Goal: Information Seeking & Learning: Check status

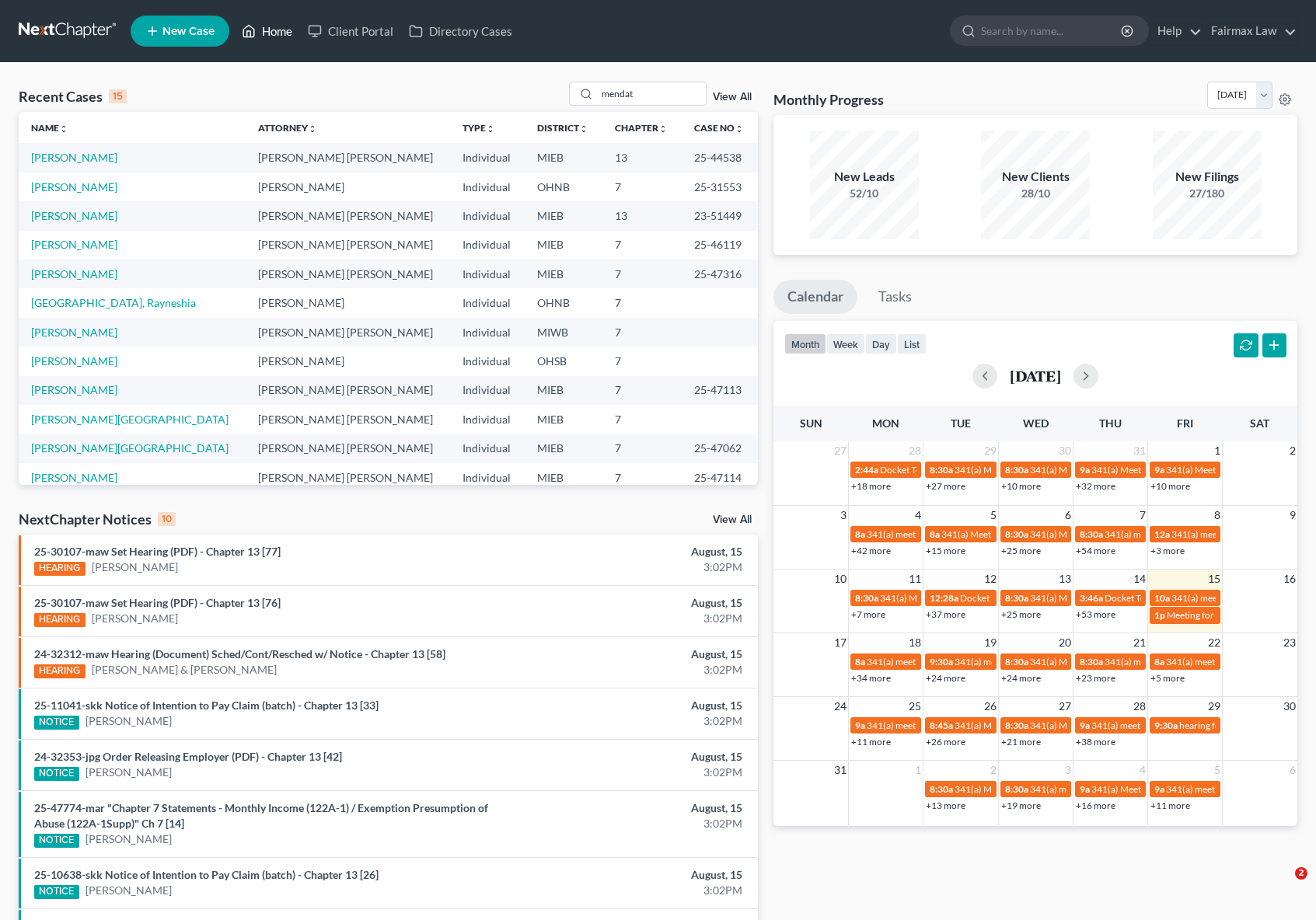
click at [276, 40] on link "Home" at bounding box center [266, 31] width 66 height 28
click at [651, 99] on input "mendat" at bounding box center [651, 94] width 109 height 23
drag, startPoint x: 642, startPoint y: 94, endPoint x: 568, endPoint y: 87, distance: 74.3
click at [569, 87] on div "Recent Cases 15 mendat View All" at bounding box center [388, 96] width 739 height 30
paste input "25-43891"
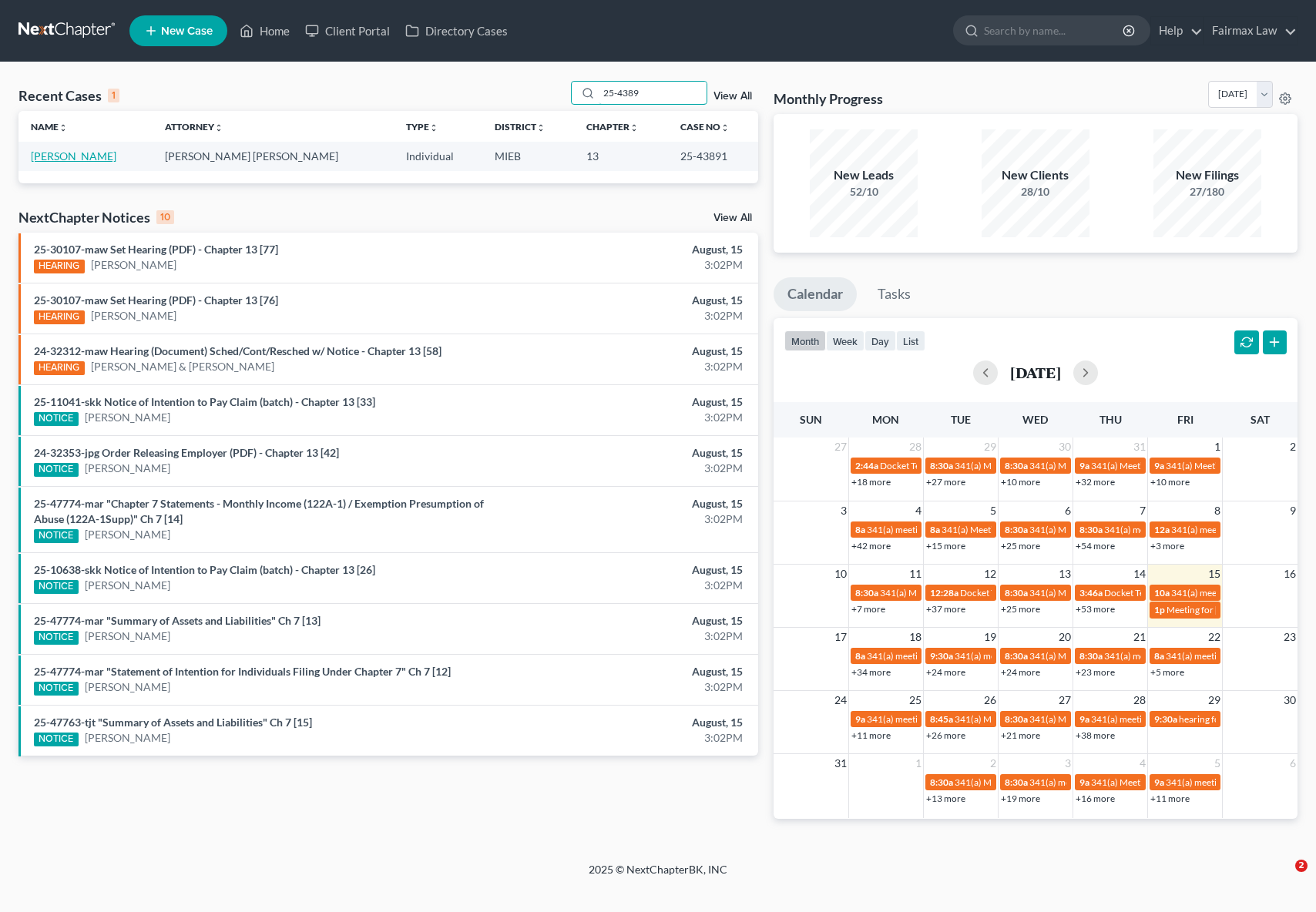
type input "25-4389"
click at [77, 157] on link "[PERSON_NAME]" at bounding box center [73, 156] width 86 height 14
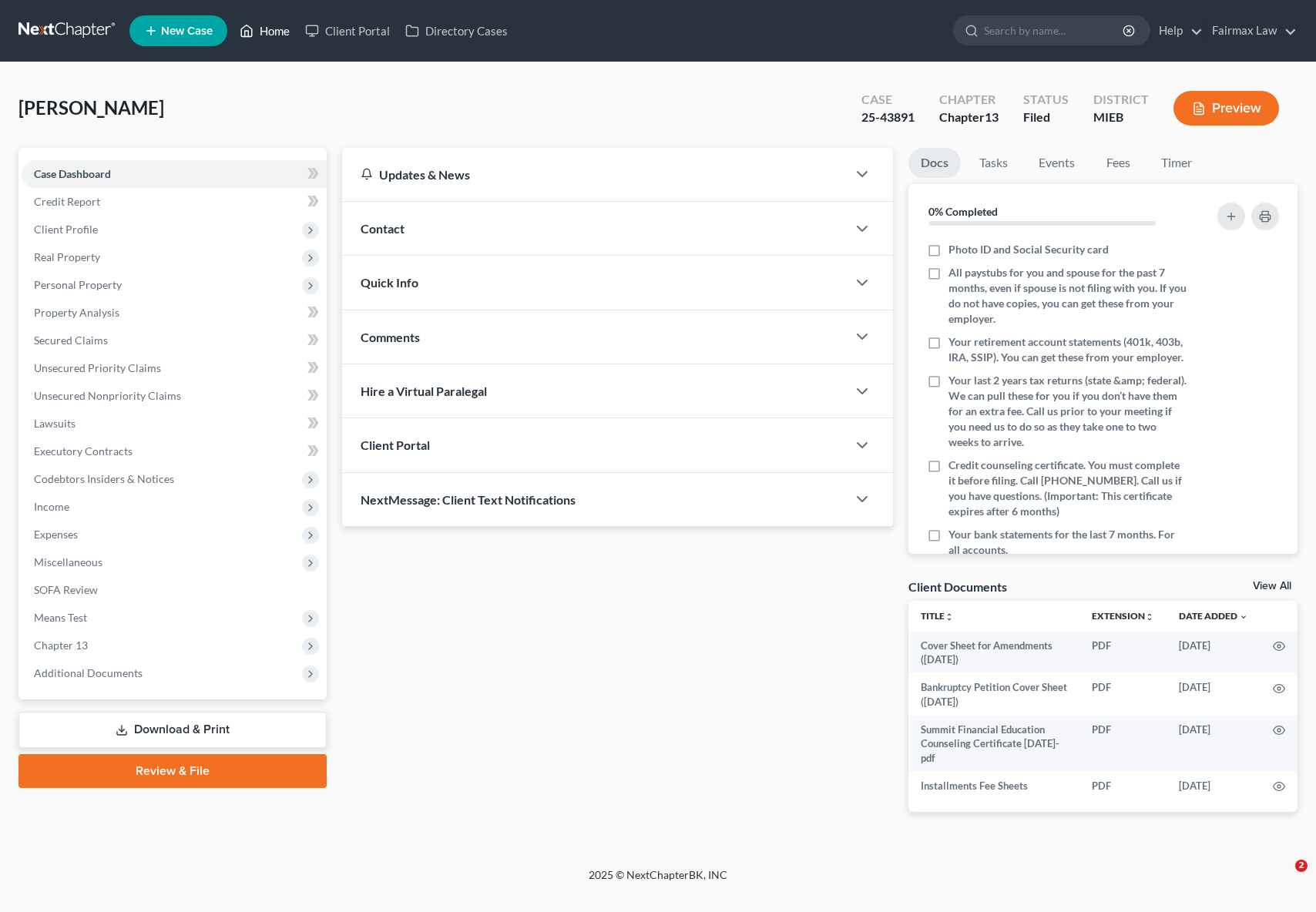
click at [284, 34] on link "Home" at bounding box center [264, 31] width 66 height 28
click at [132, 666] on span "Additional Documents" at bounding box center [88, 672] width 109 height 14
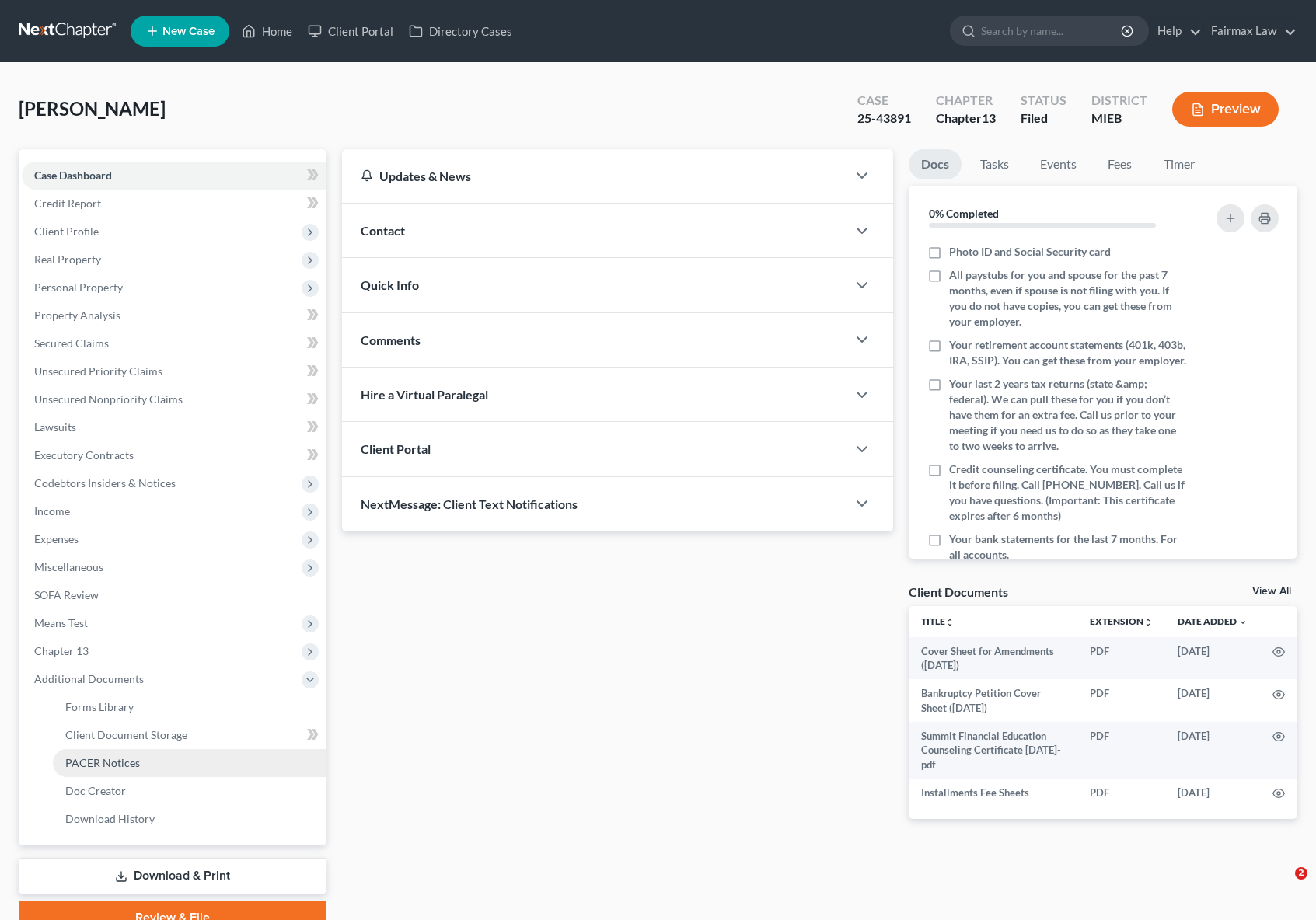
click at [133, 765] on span "PACER Notices" at bounding box center [103, 763] width 75 height 14
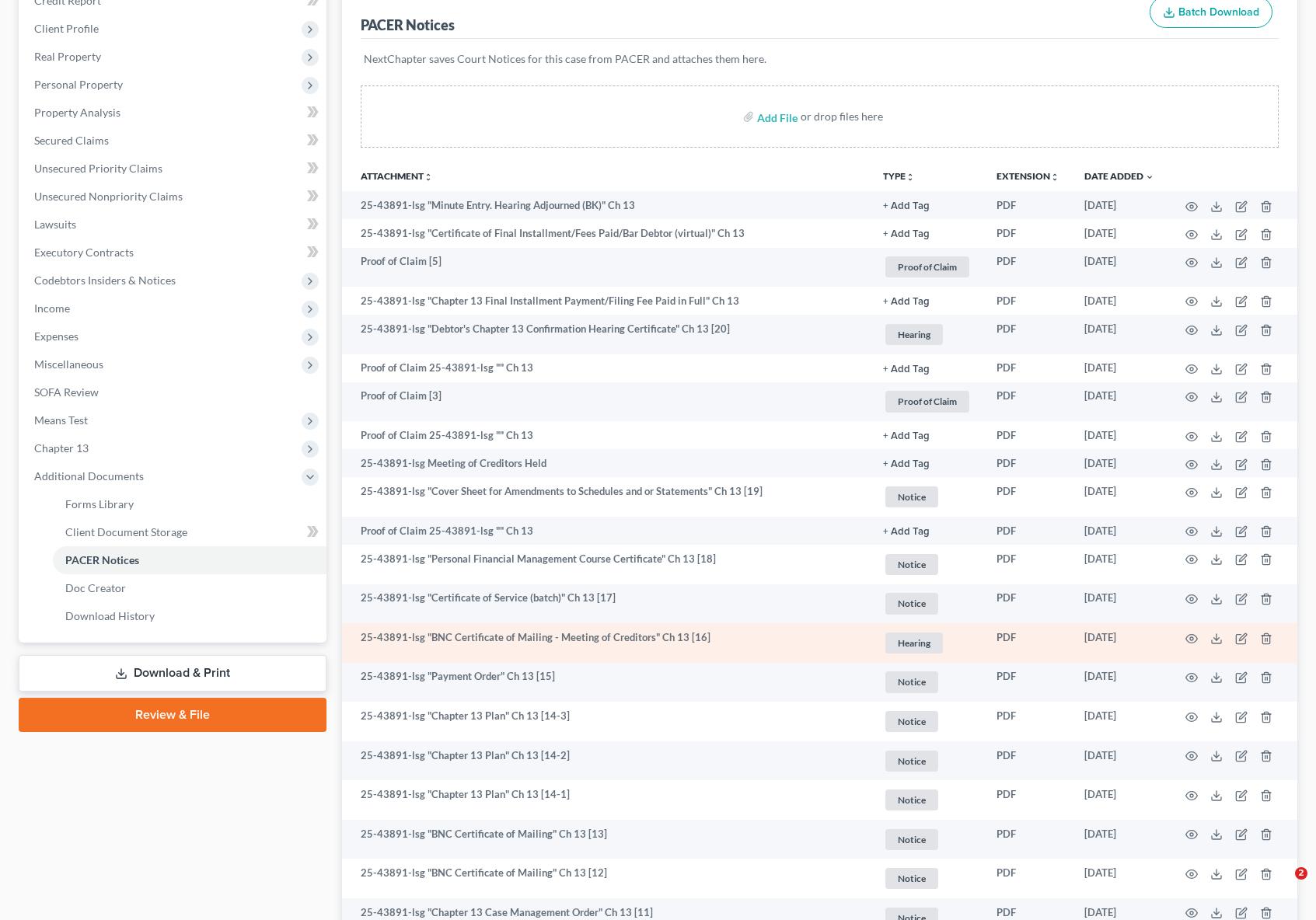
scroll to position [224, 0]
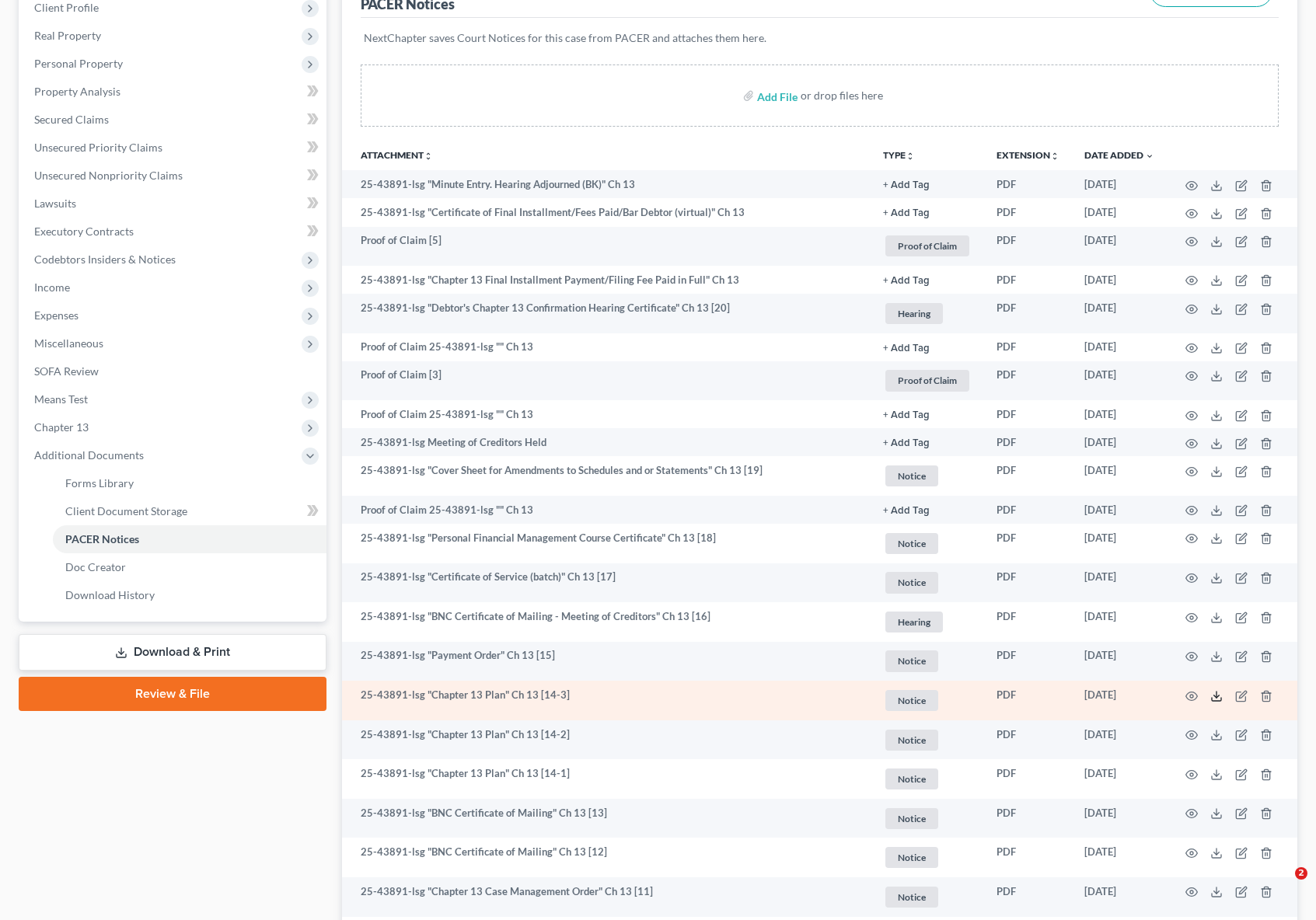
click at [1213, 696] on icon at bounding box center [1217, 696] width 13 height 13
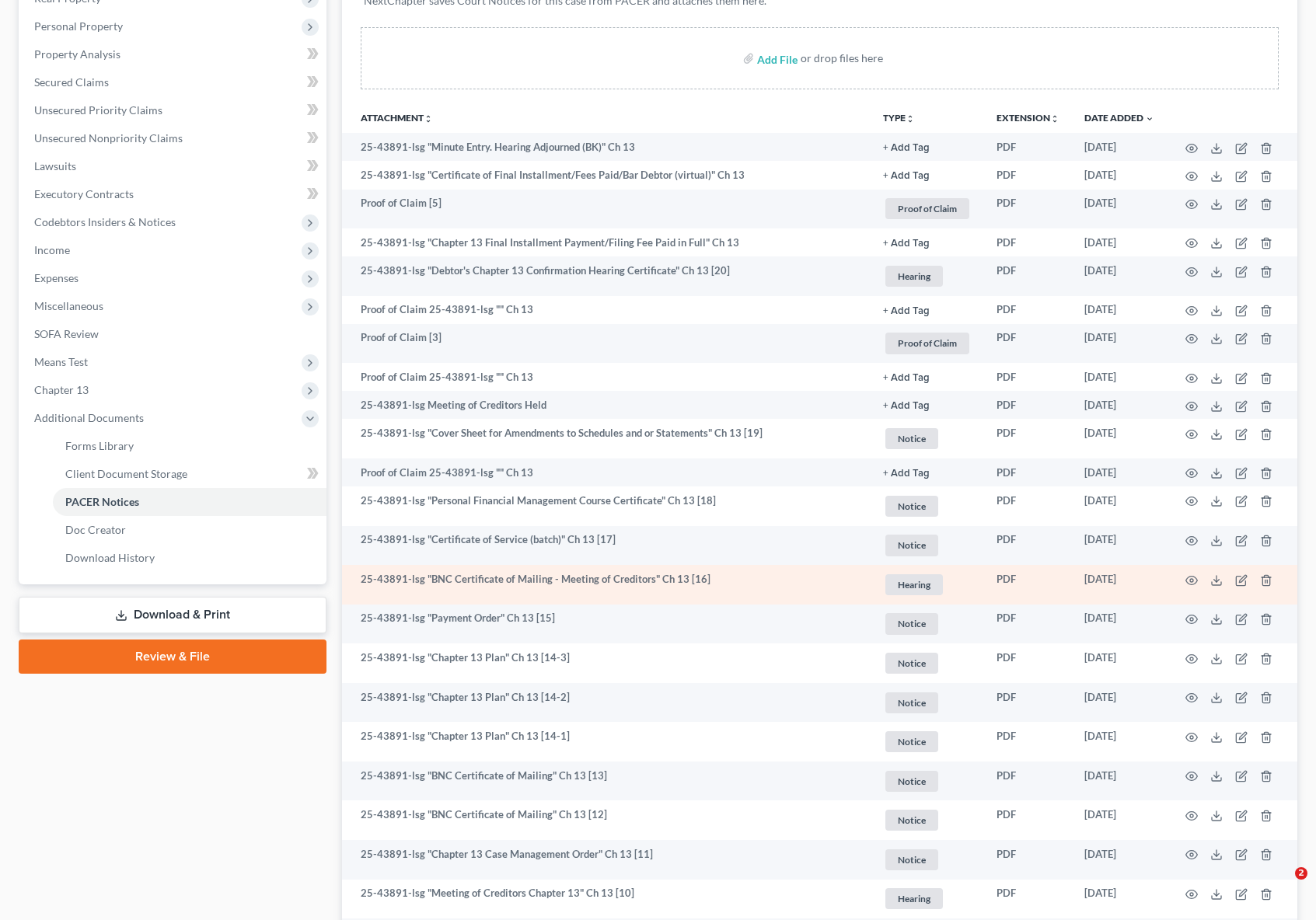
scroll to position [425, 0]
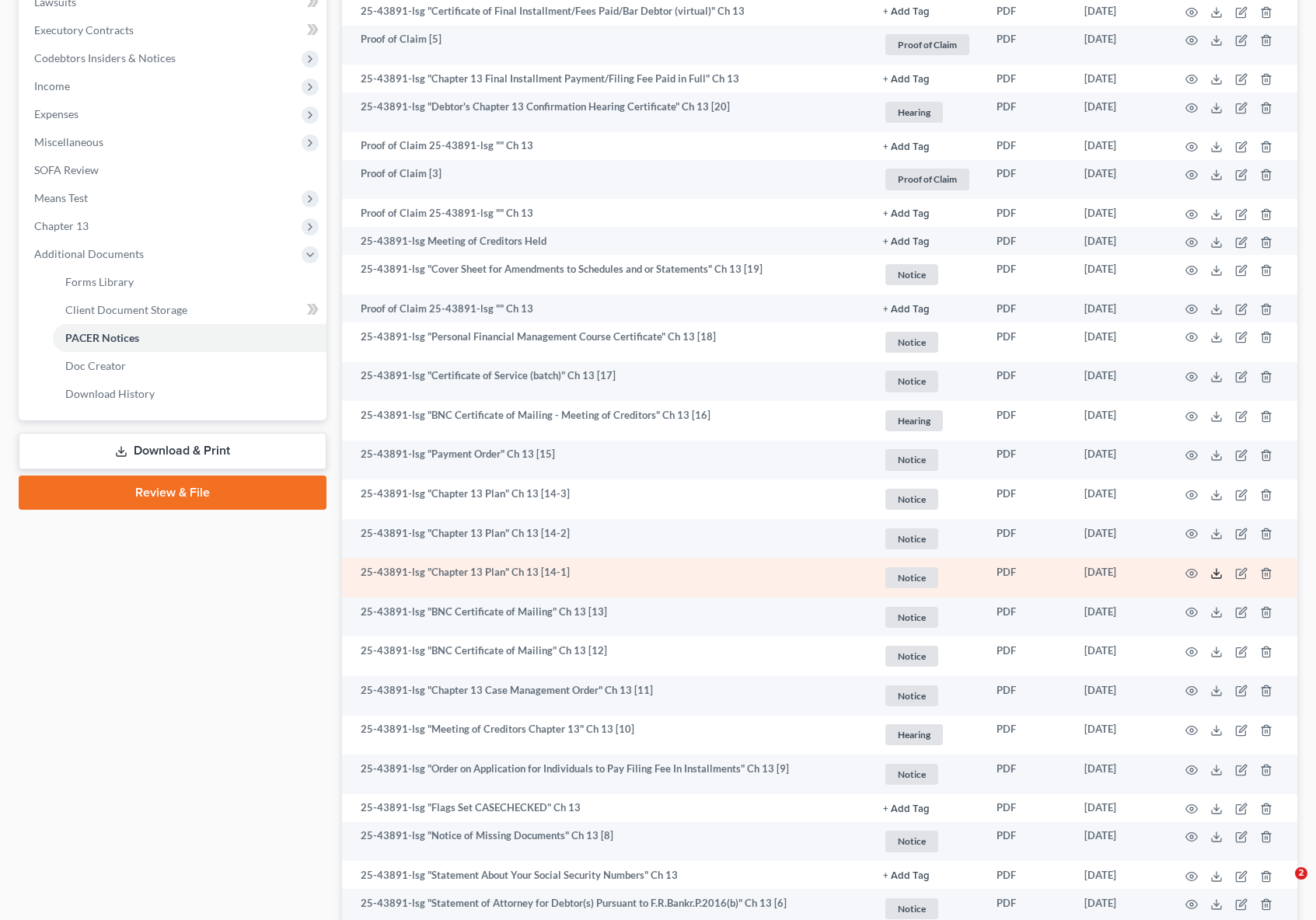
click at [1214, 574] on polyline at bounding box center [1217, 573] width 5 height 3
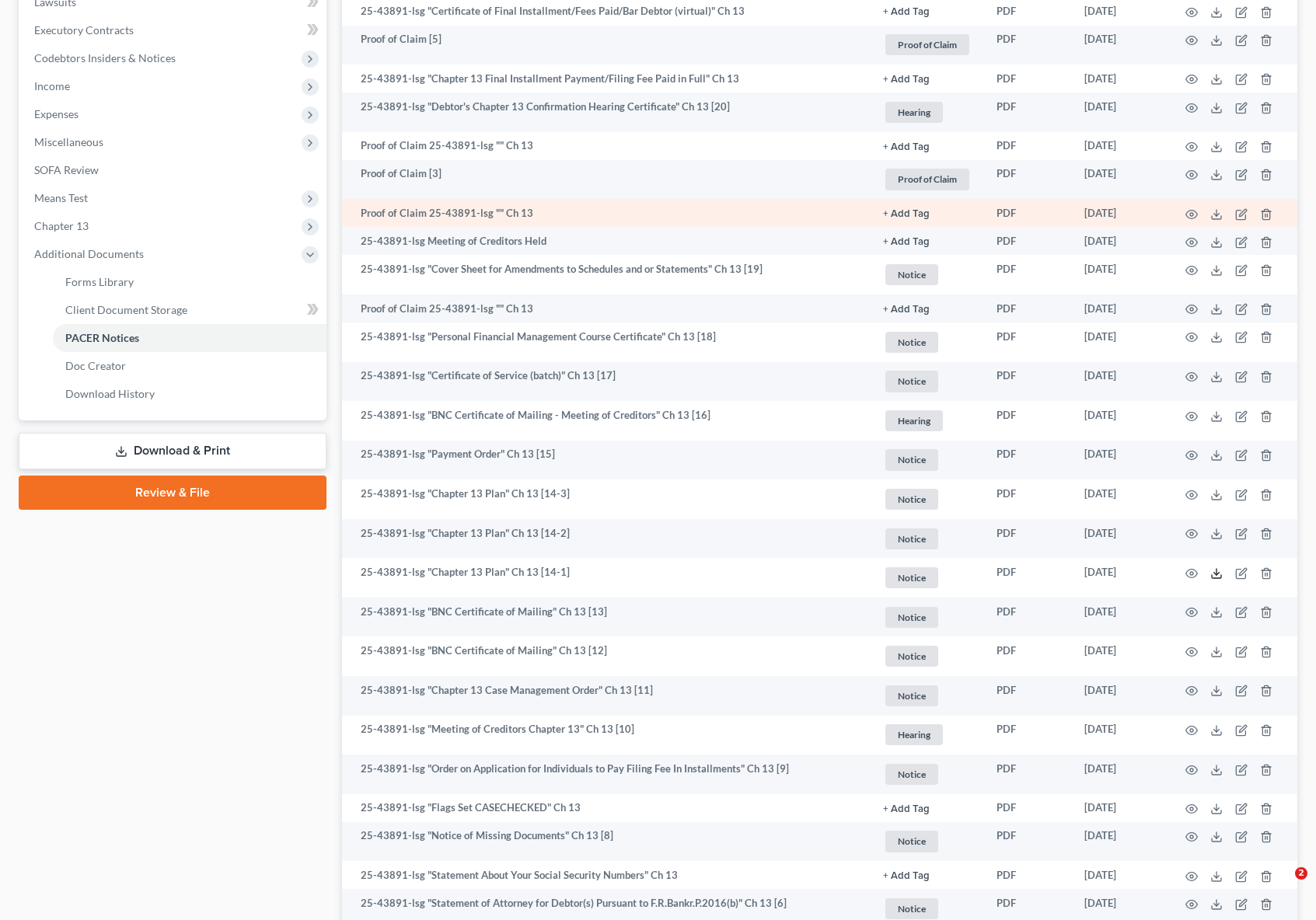
scroll to position [0, 0]
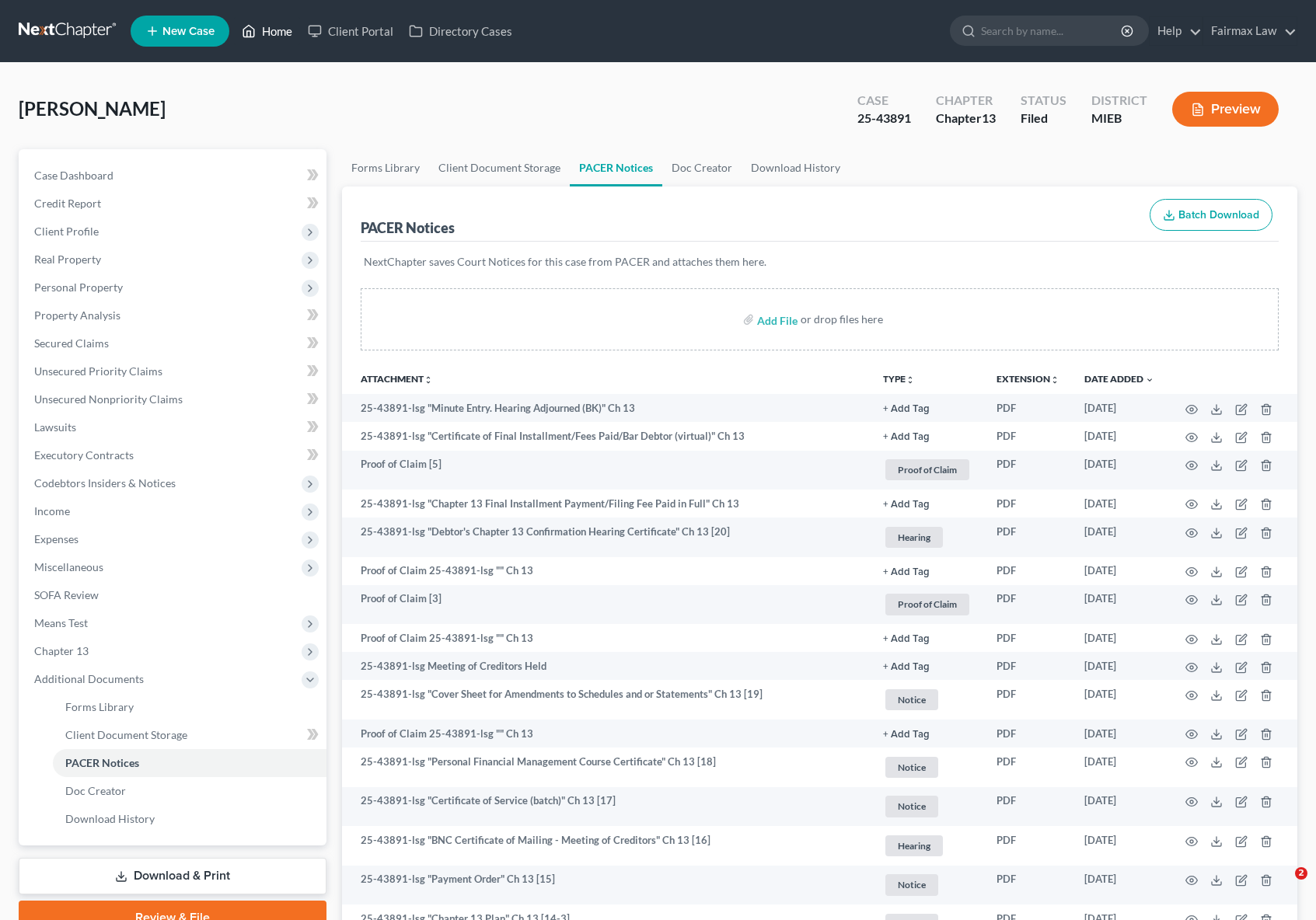
click at [277, 32] on link "Home" at bounding box center [266, 31] width 66 height 28
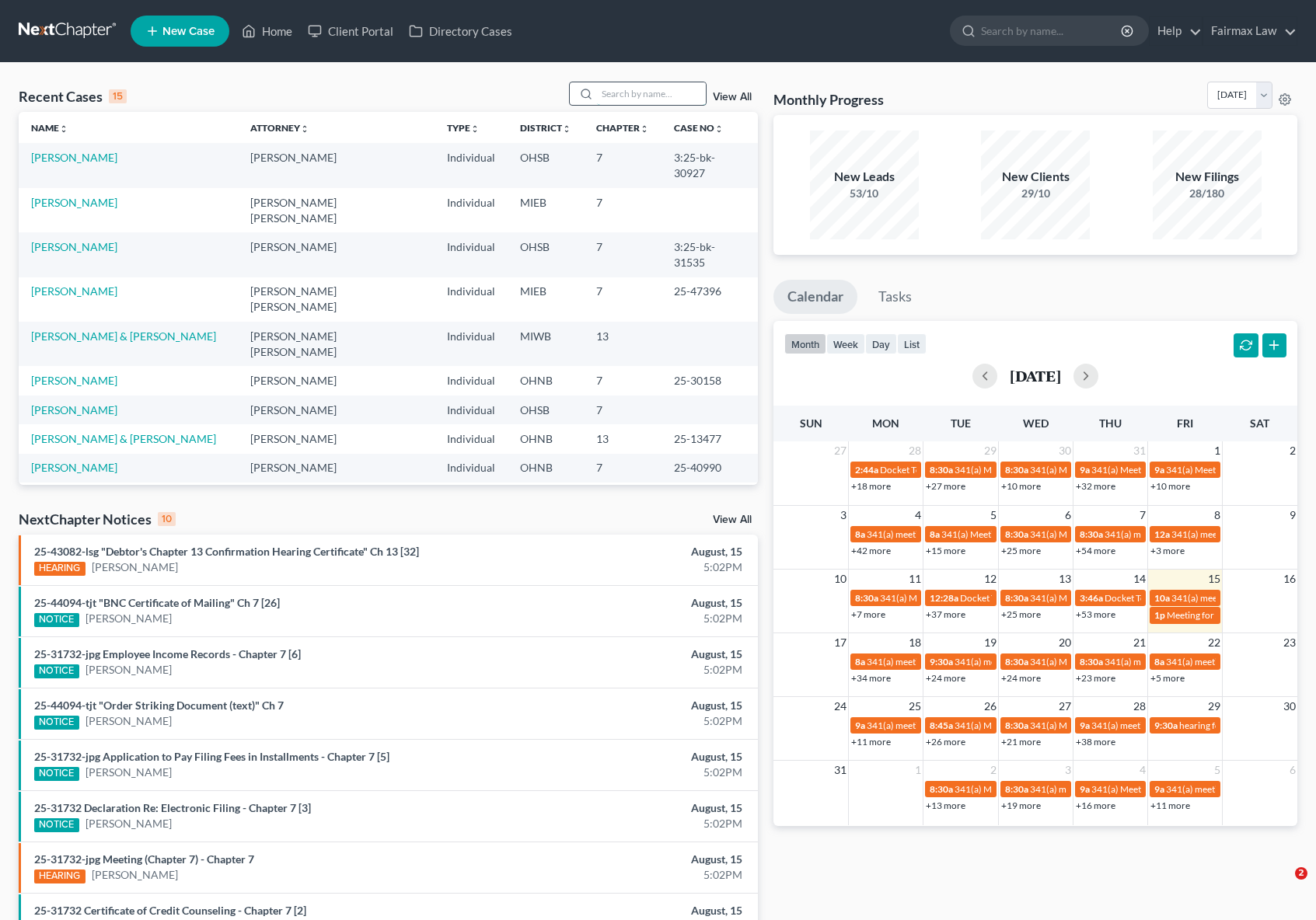
click at [675, 94] on input "search" at bounding box center [651, 94] width 109 height 23
paste input "25-41173"
type input "25-41173"
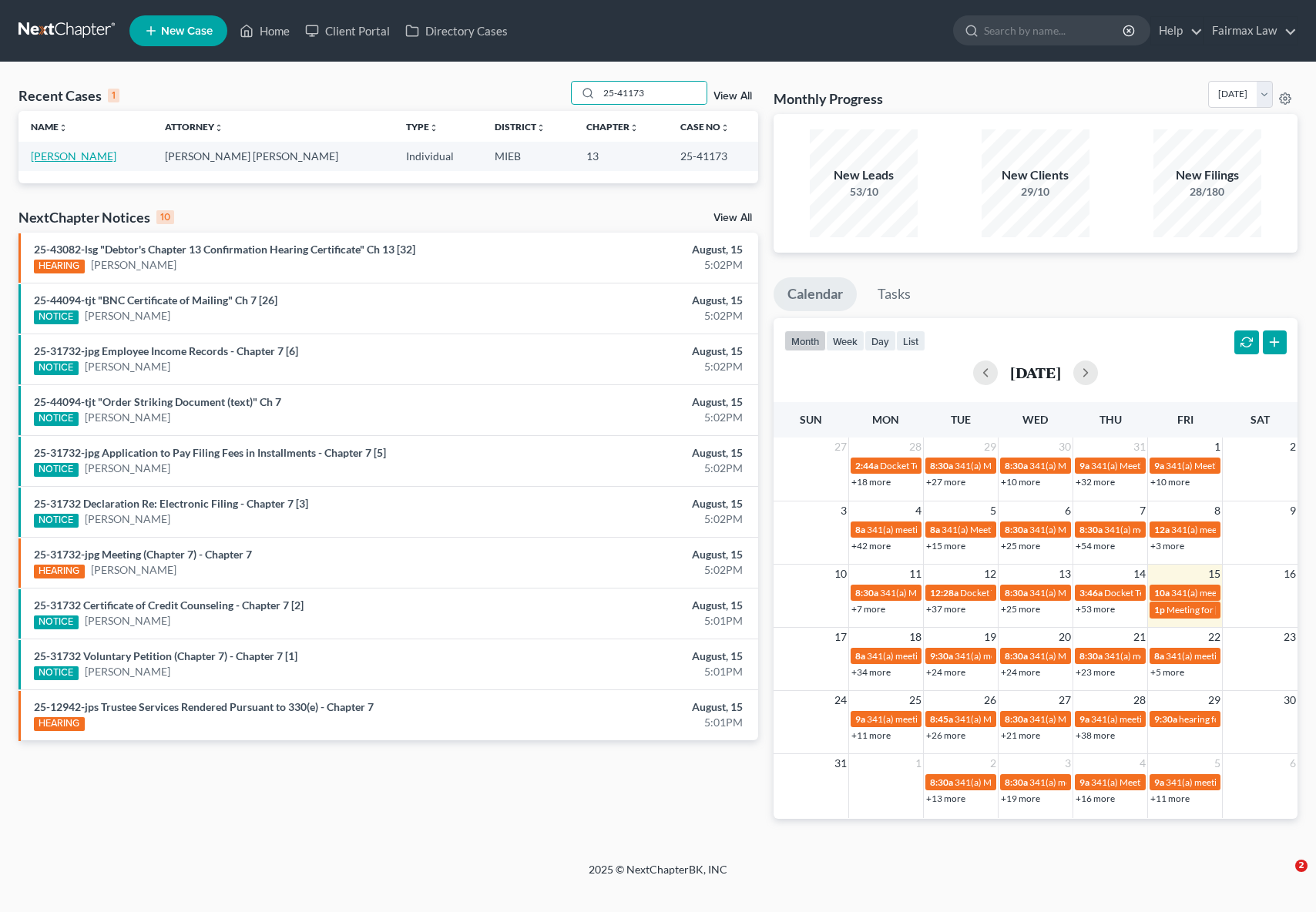
click at [87, 155] on link "[PERSON_NAME]" at bounding box center [73, 156] width 86 height 14
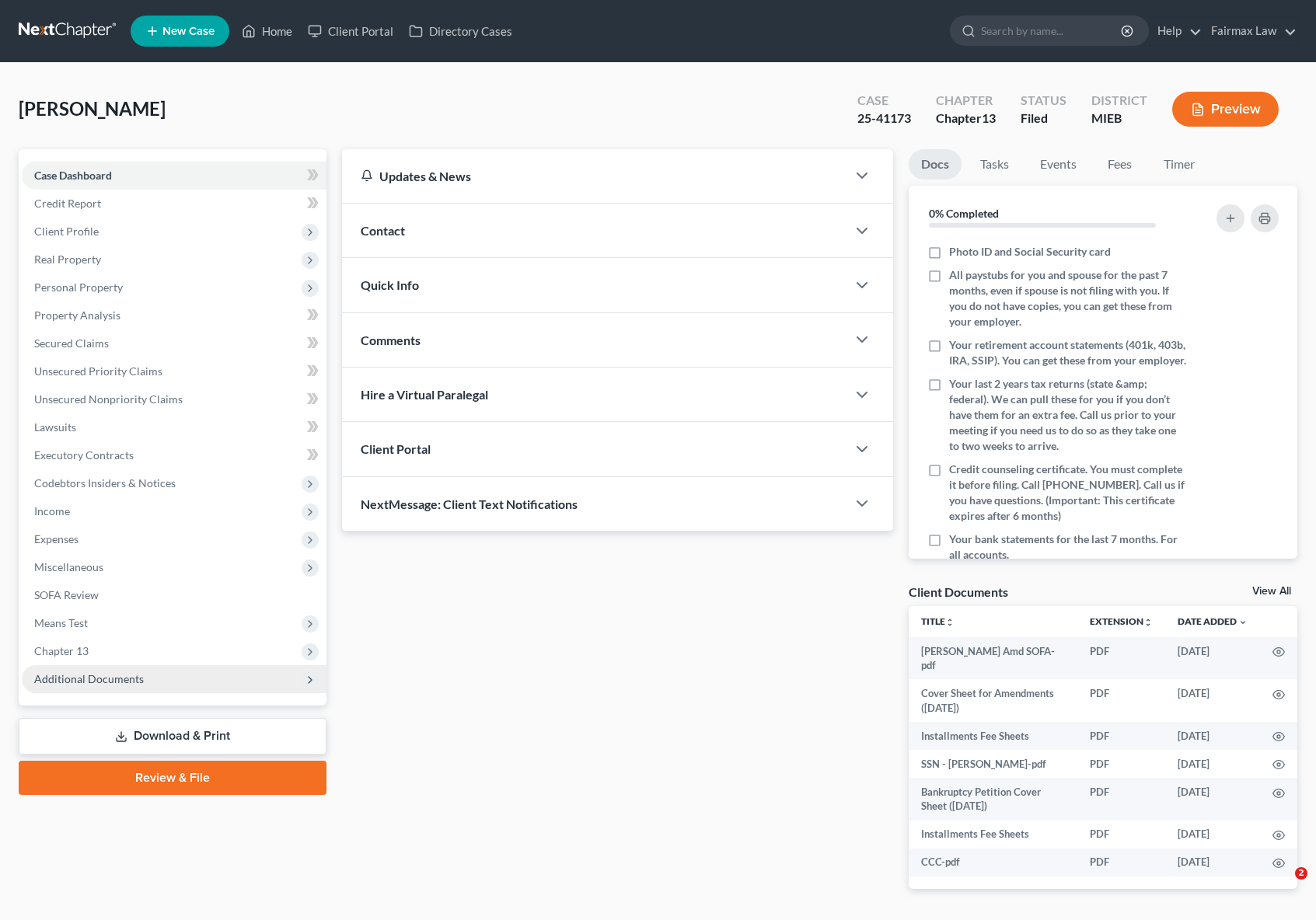
click at [131, 680] on span "Additional Documents" at bounding box center [89, 678] width 110 height 14
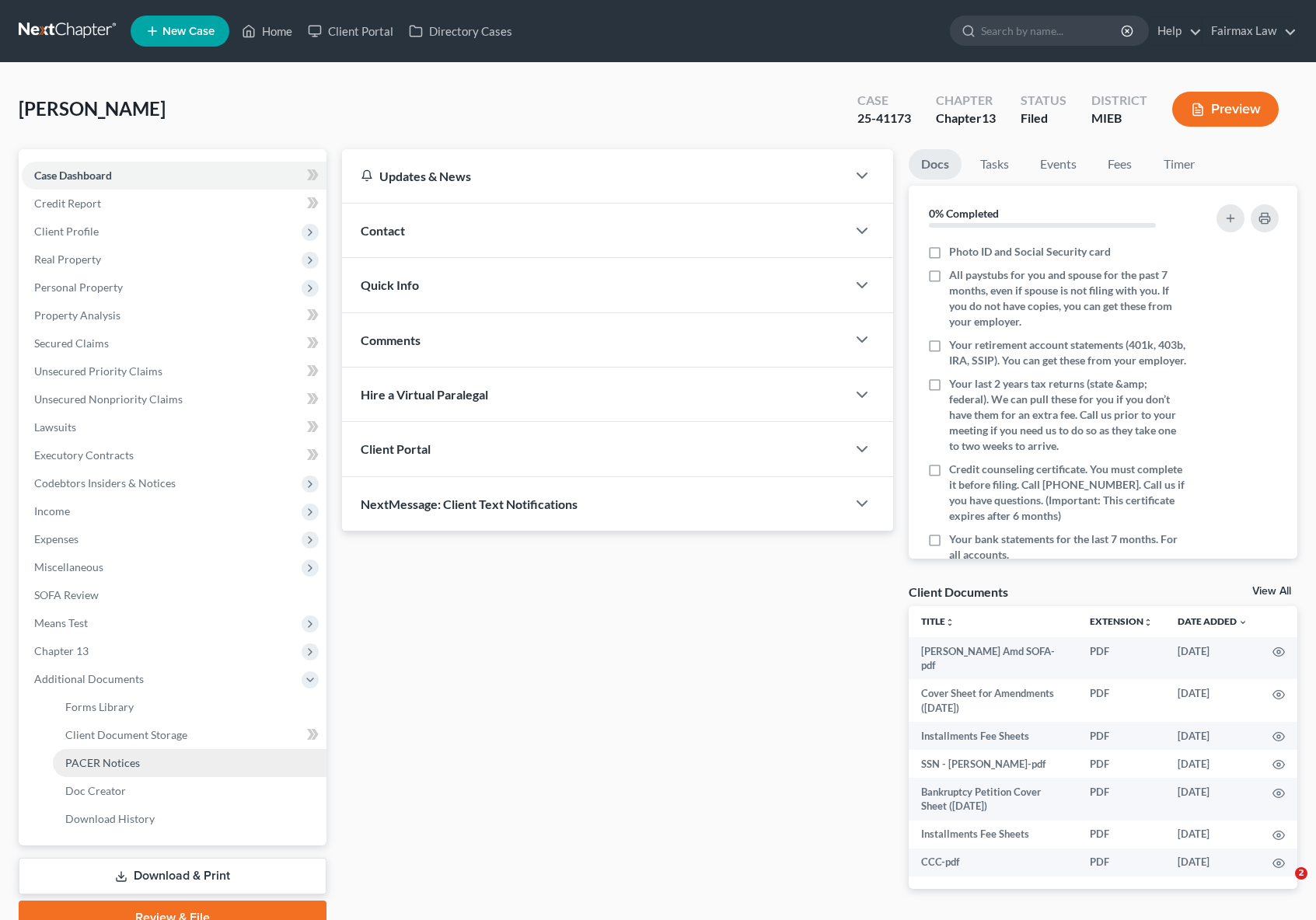
click at [122, 762] on span "PACER Notices" at bounding box center [103, 763] width 75 height 14
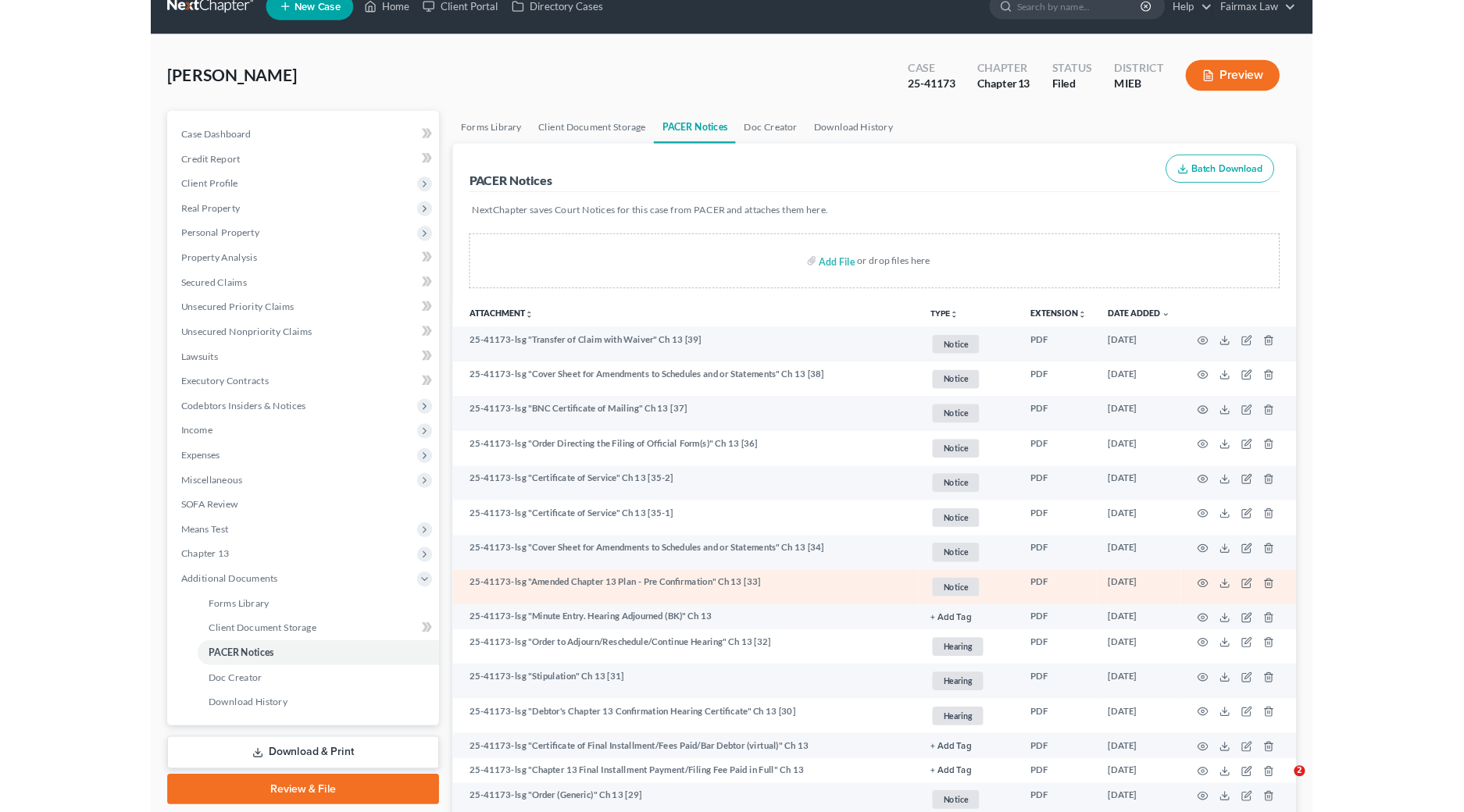
scroll to position [25, 0]
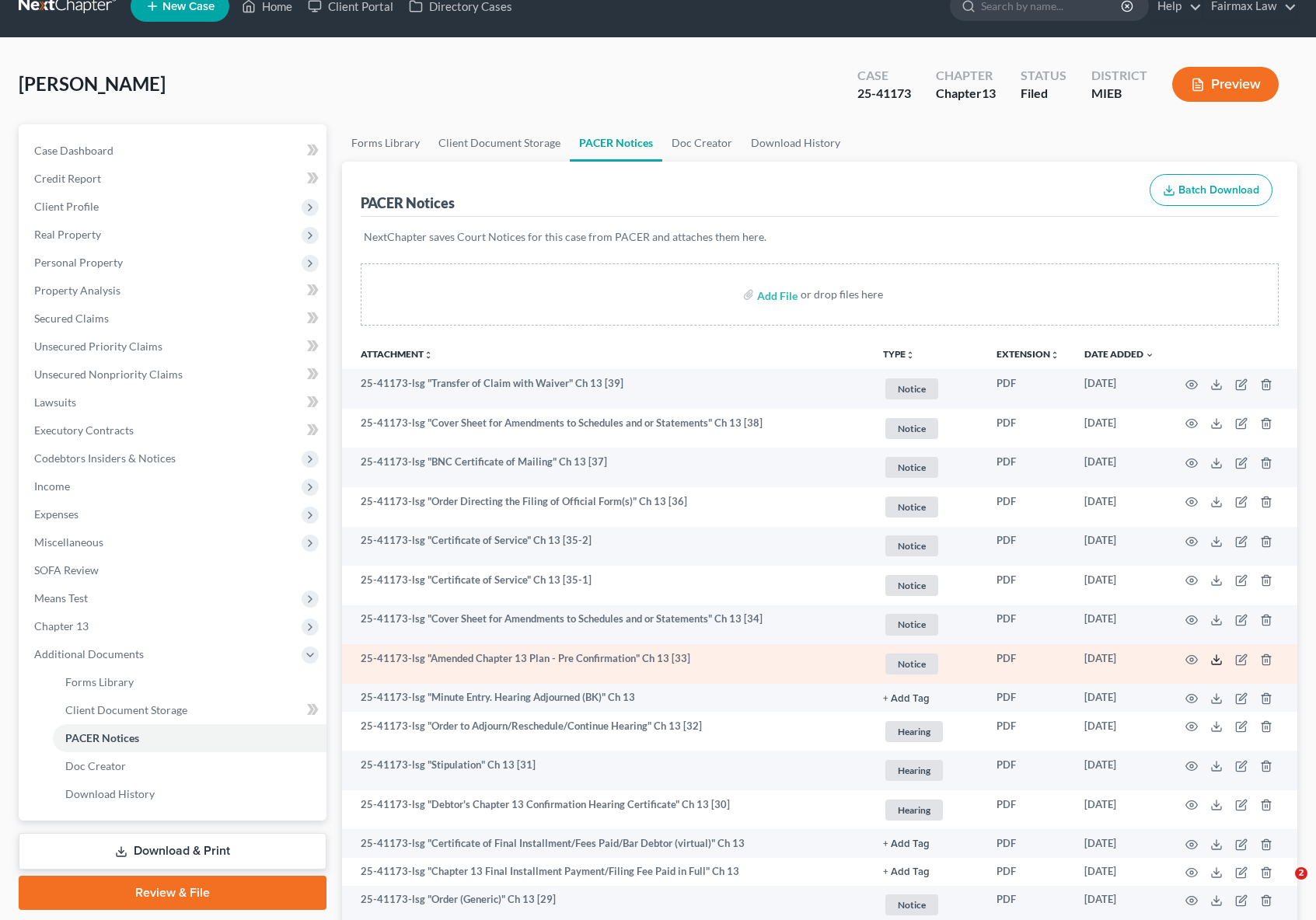
click at [1218, 658] on polyline at bounding box center [1217, 659] width 5 height 3
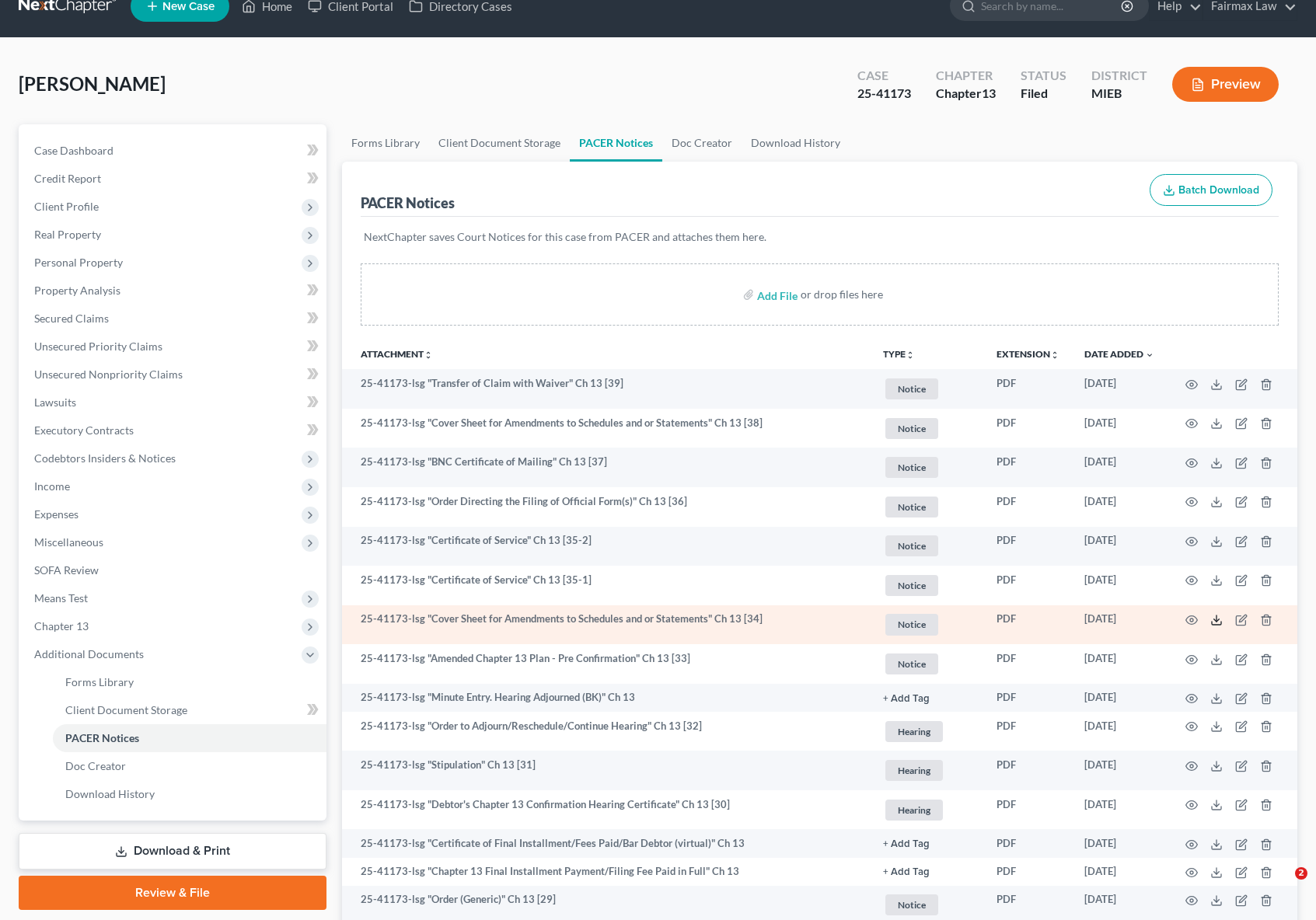
click at [1214, 624] on icon at bounding box center [1216, 623] width 9 height 3
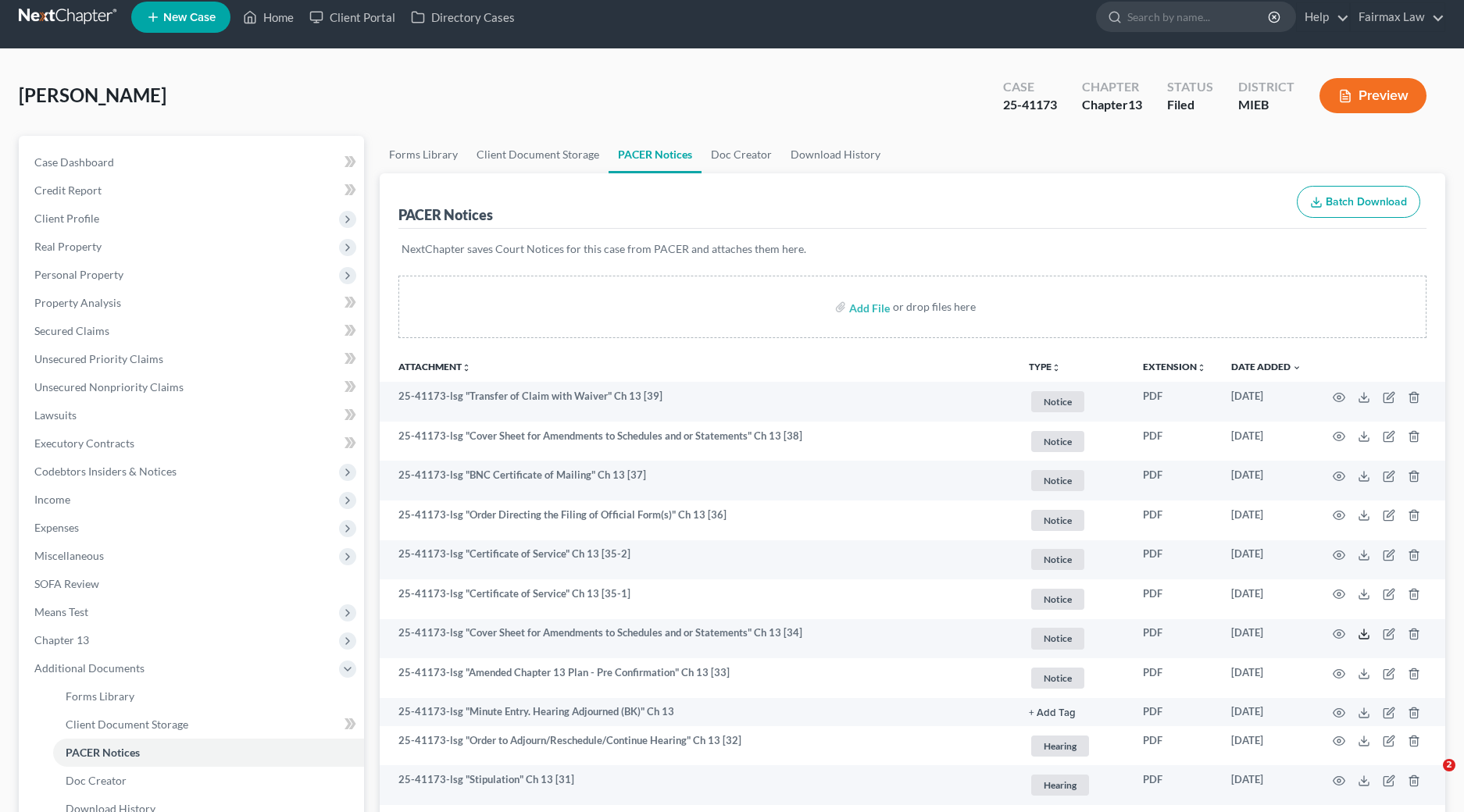
scroll to position [0, 0]
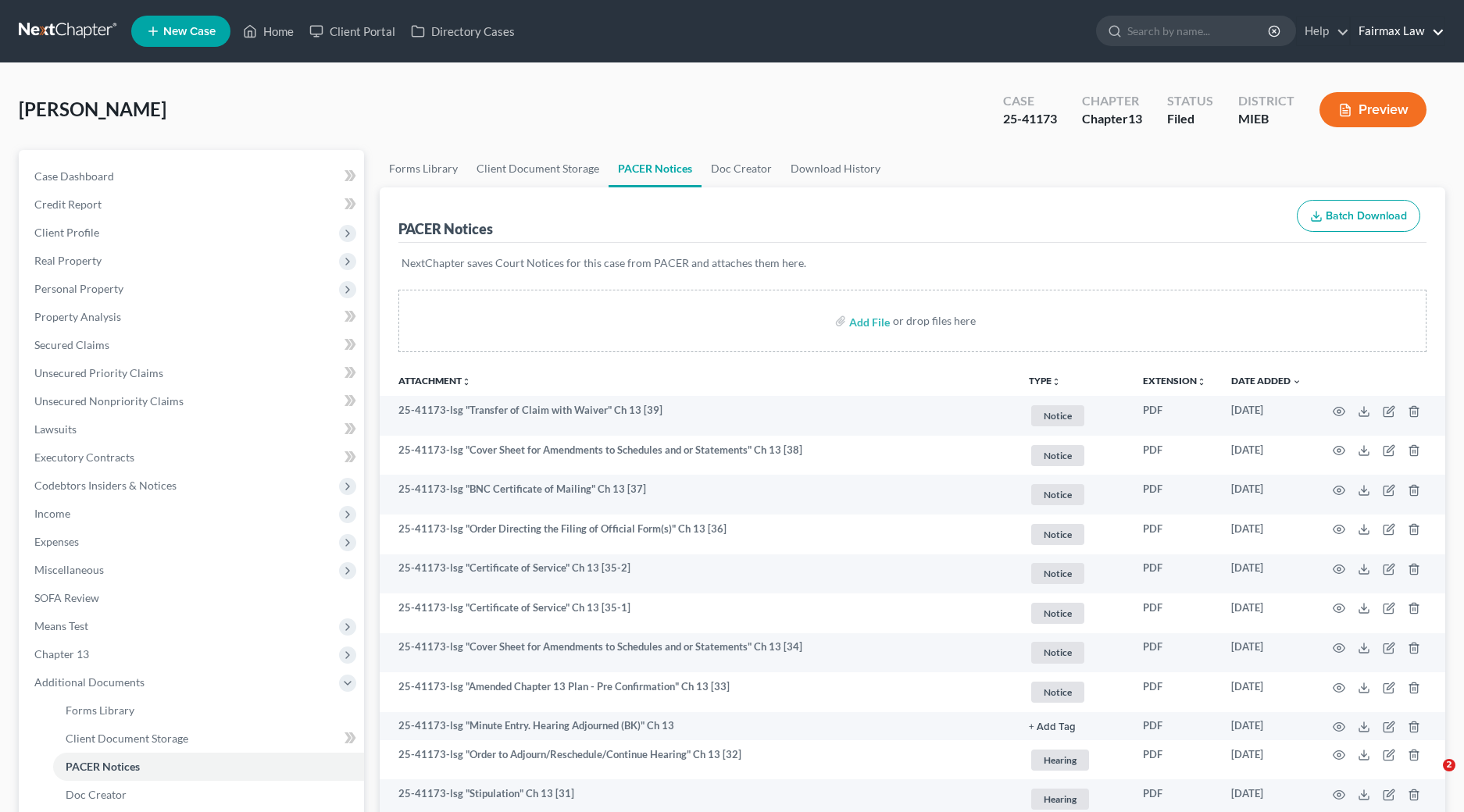
click at [1321, 26] on link "Fairmax Law" at bounding box center [1397, 31] width 94 height 28
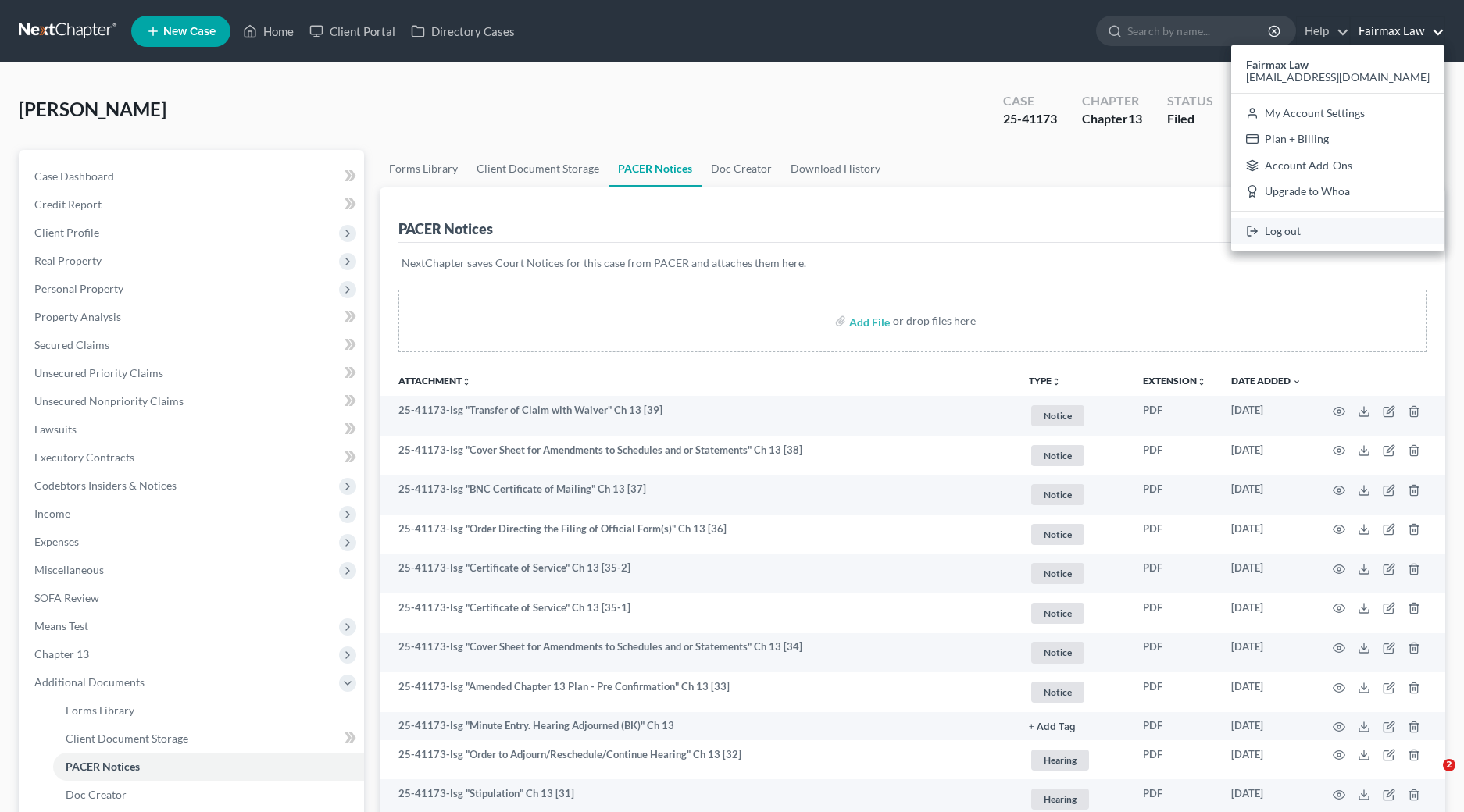
click at [1321, 225] on link "Log out" at bounding box center [1337, 230] width 213 height 26
